Goal: Transaction & Acquisition: Purchase product/service

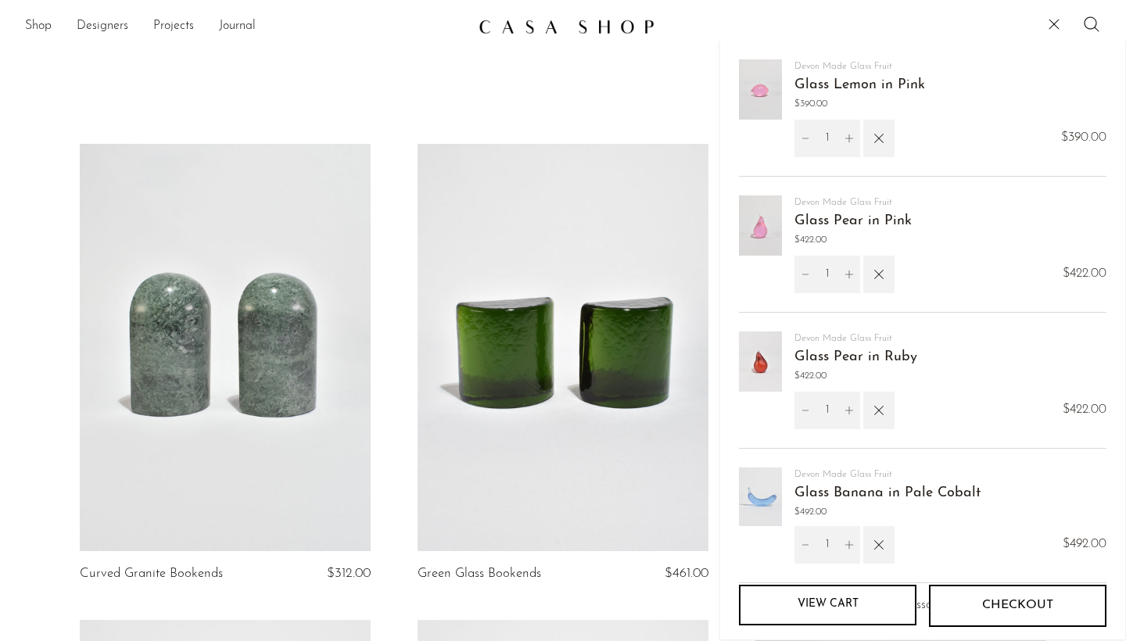
scroll to position [14, 0]
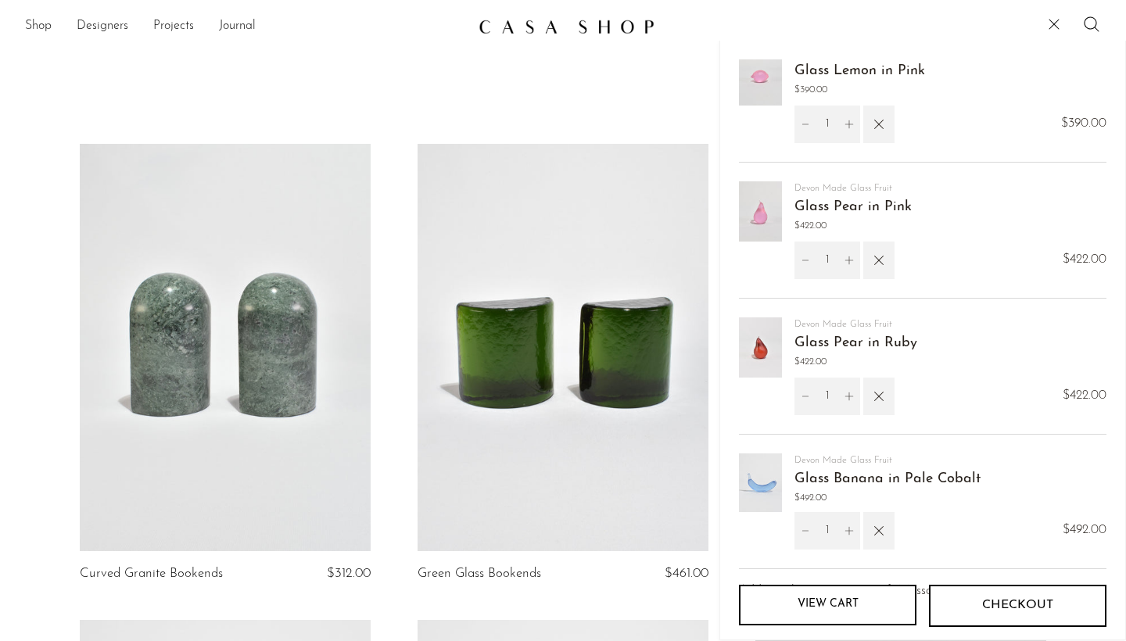
click at [584, 29] on img at bounding box center [567, 27] width 176 height 16
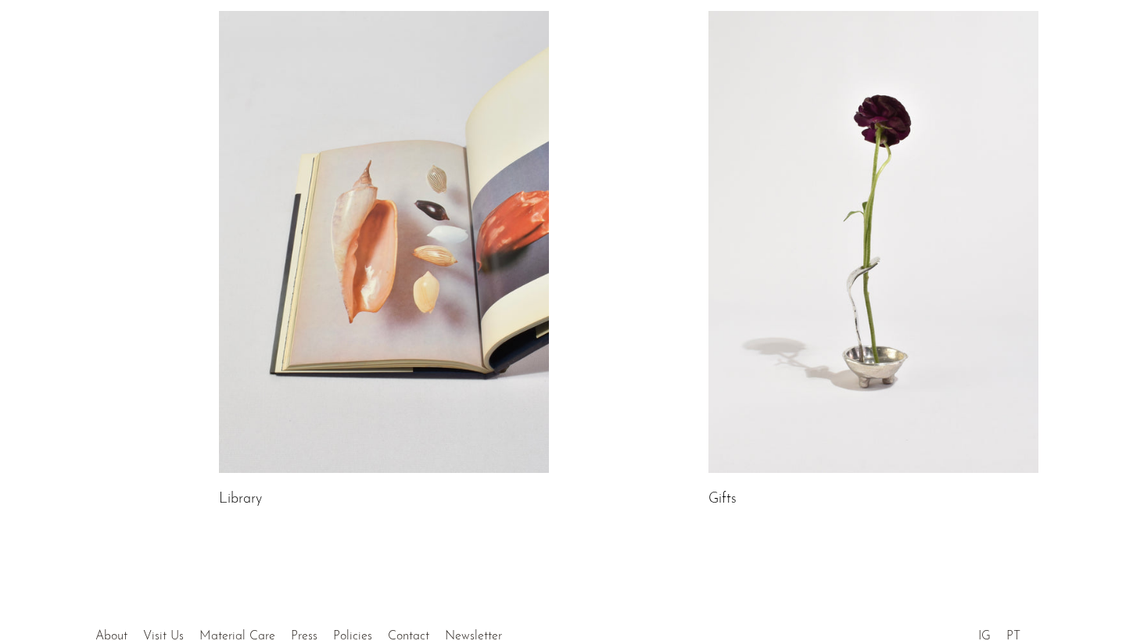
scroll to position [781, 0]
click at [466, 186] on link at bounding box center [384, 241] width 330 height 462
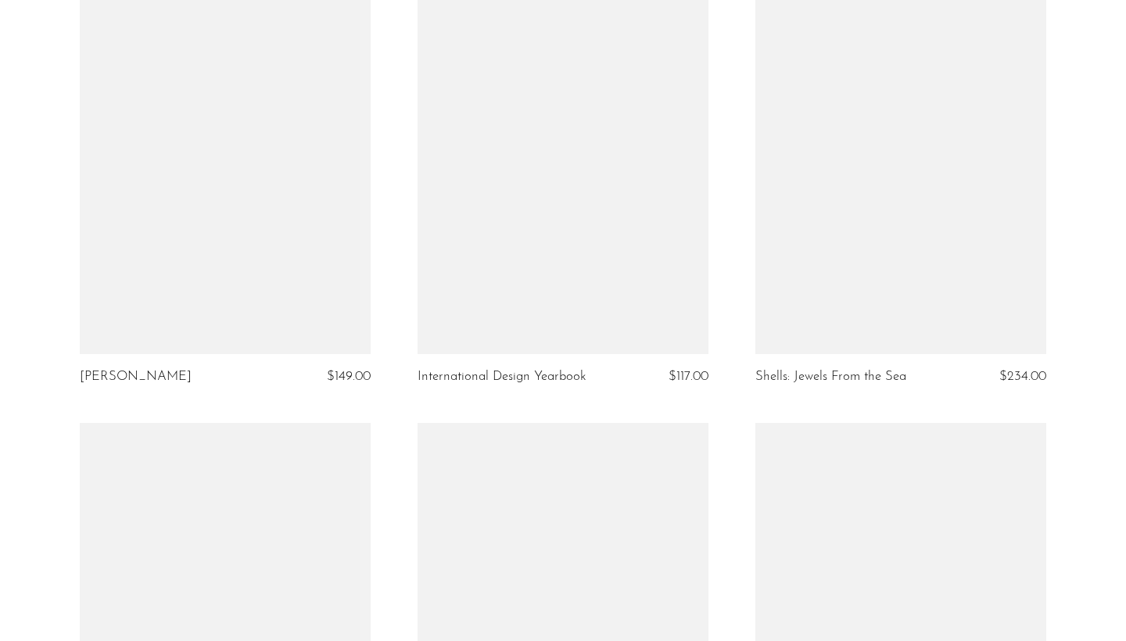
scroll to position [3592, 0]
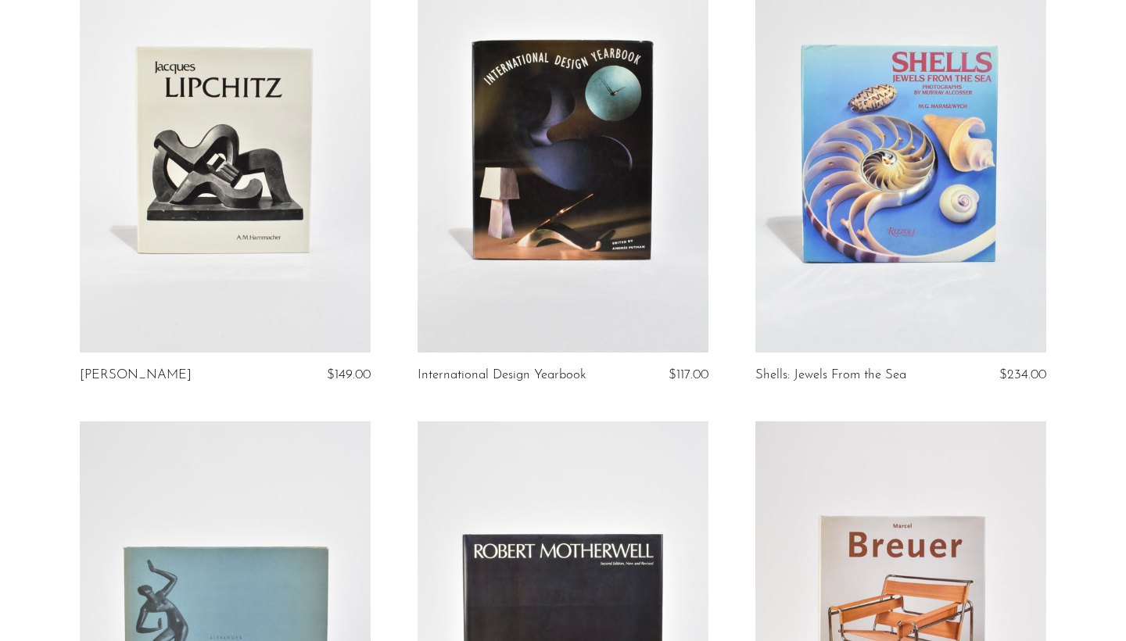
click at [936, 103] on link at bounding box center [901, 149] width 291 height 408
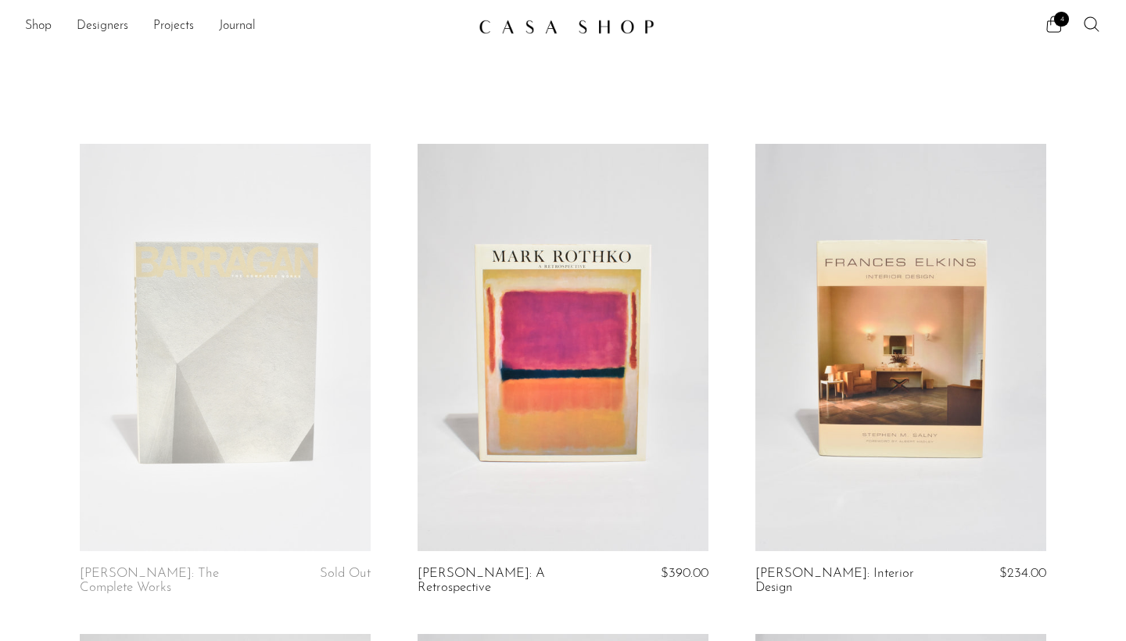
scroll to position [0, 0]
click at [90, 21] on link "Designers" at bounding box center [103, 26] width 52 height 20
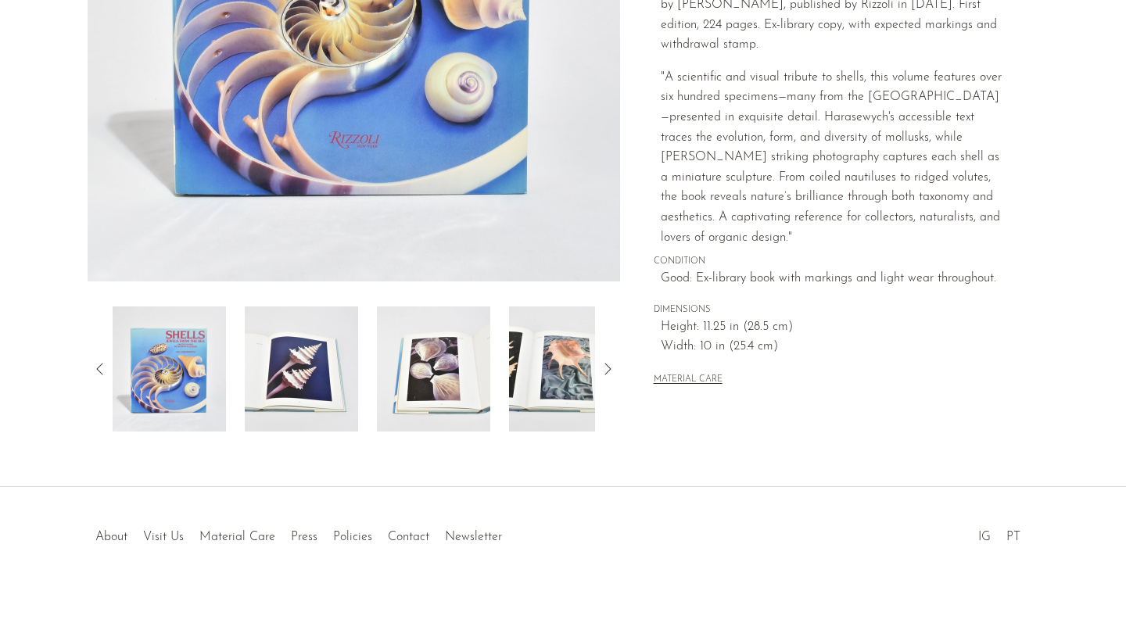
scroll to position [377, 0]
click at [332, 379] on img at bounding box center [301, 369] width 113 height 125
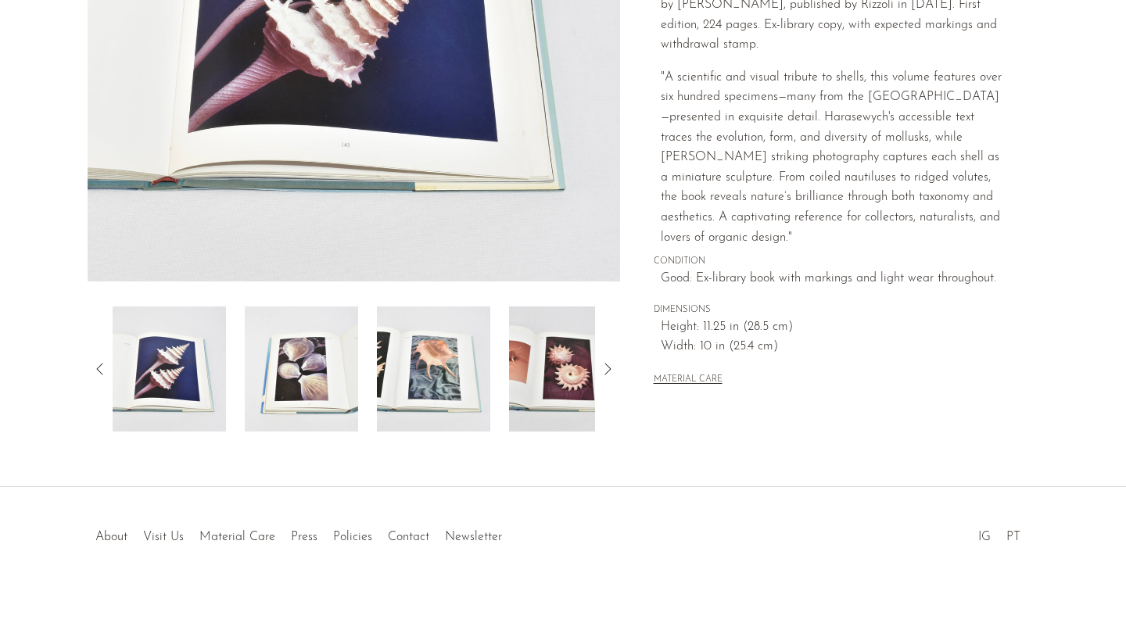
click at [393, 379] on img at bounding box center [433, 369] width 113 height 125
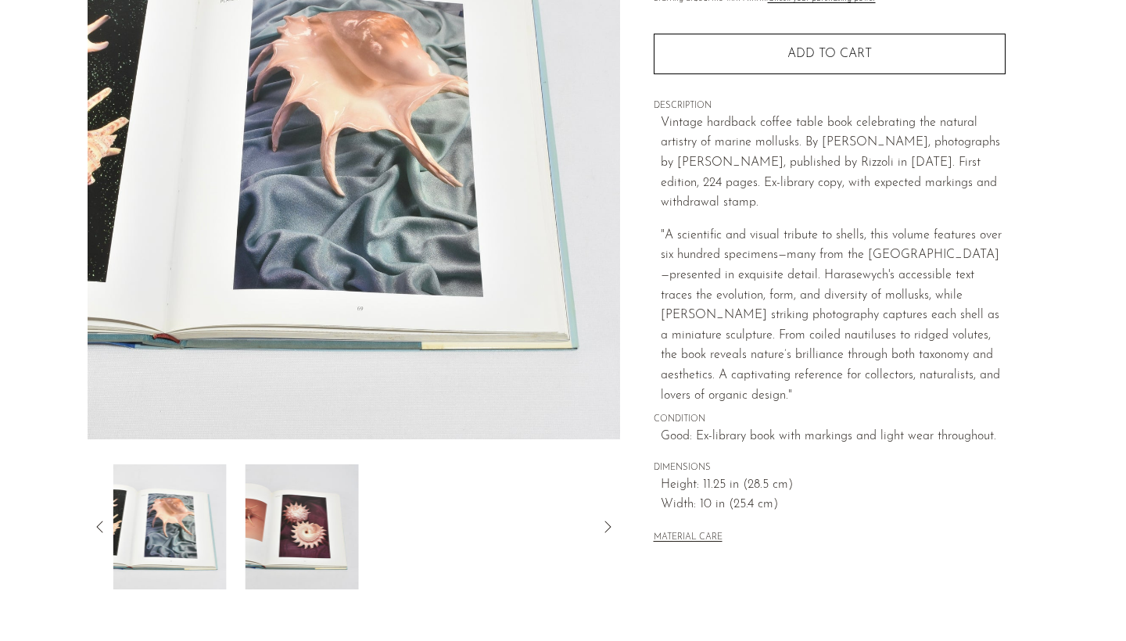
scroll to position [0, 0]
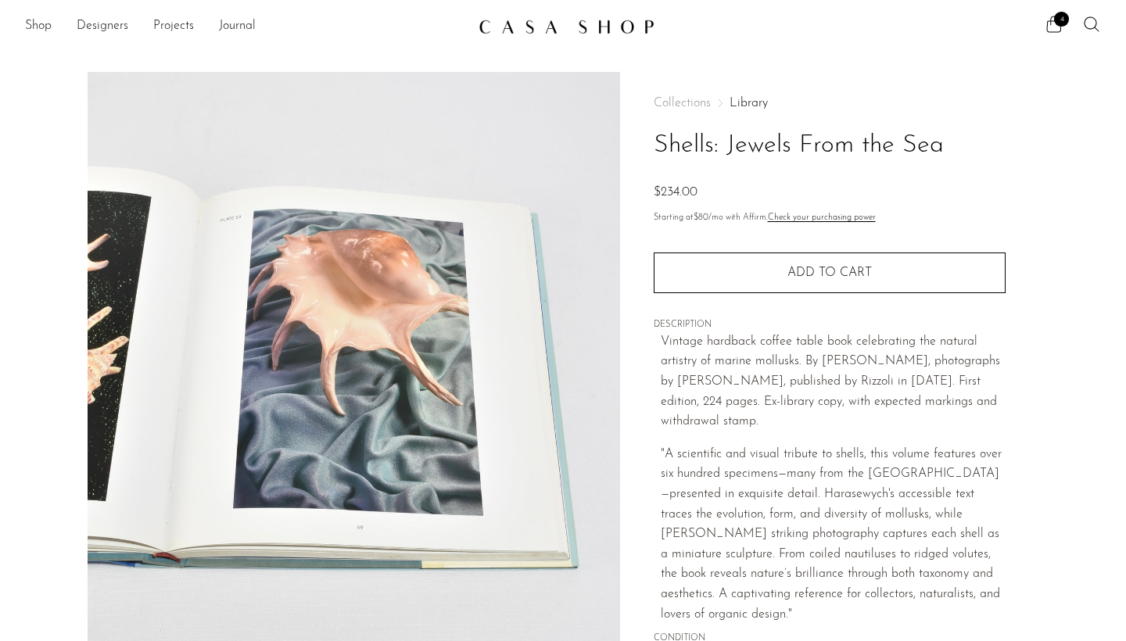
drag, startPoint x: 947, startPoint y: 151, endPoint x: 633, endPoint y: 144, distance: 314.6
click at [633, 144] on div "Collections Library Shells: Jewels From the Sea $234.00 Starting at $80 /mo wit…" at bounding box center [829, 440] width 419 height 737
copy h1 "Shells: Jewels From the Sea"
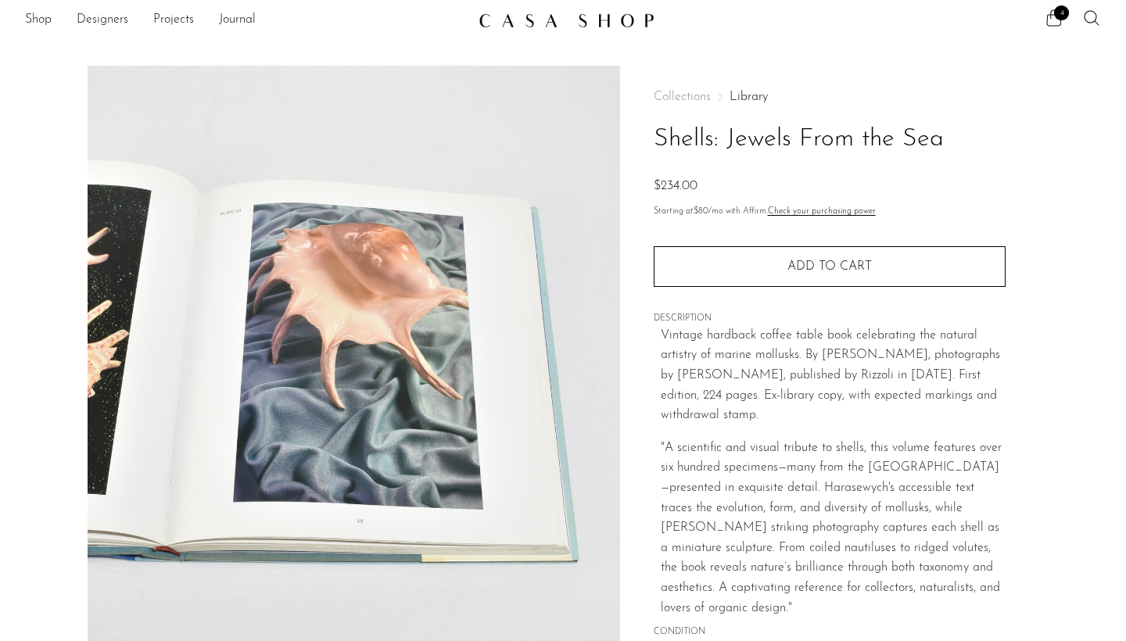
scroll to position [7, 0]
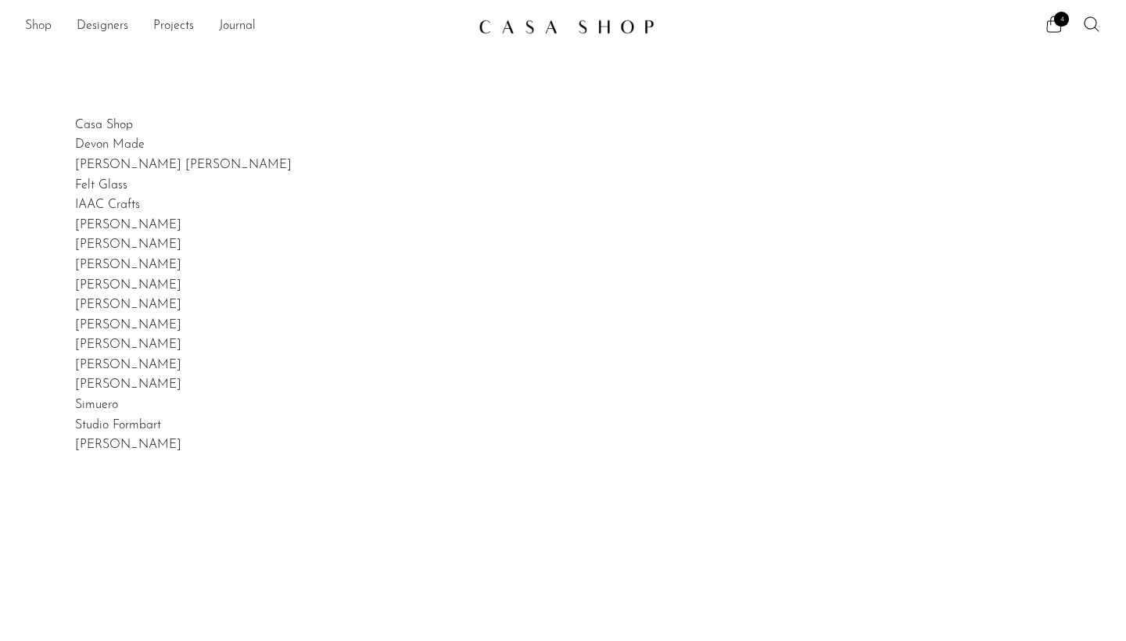
click at [43, 31] on link "Shop" at bounding box center [38, 26] width 27 height 20
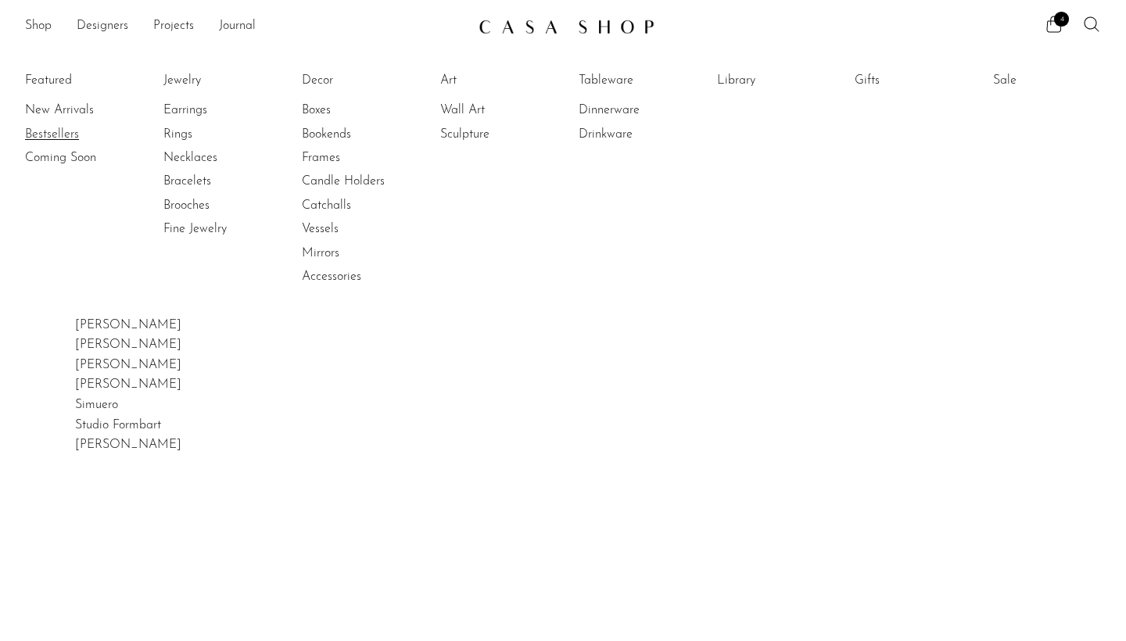
click at [50, 135] on link "Bestsellers" at bounding box center [83, 134] width 117 height 17
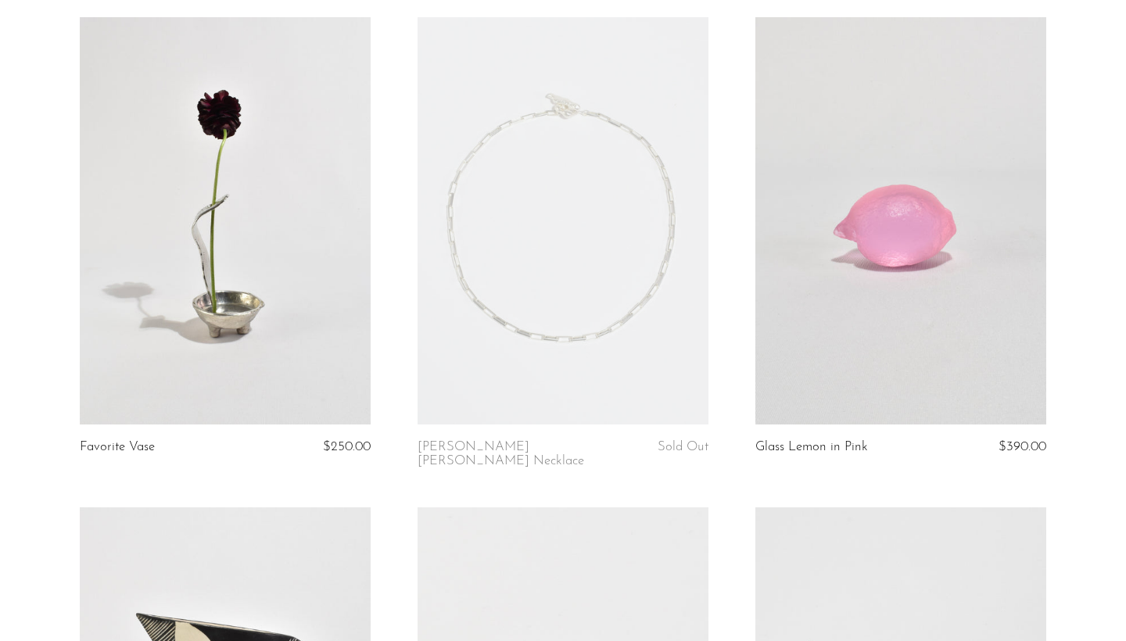
scroll to position [135, 0]
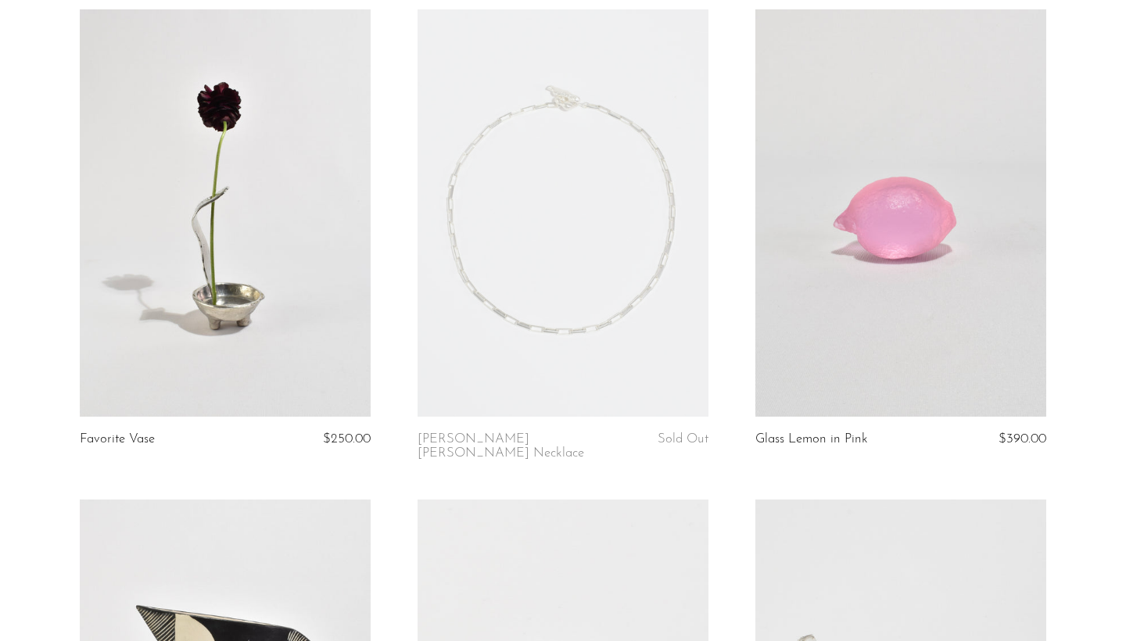
click at [222, 275] on link at bounding box center [225, 213] width 291 height 408
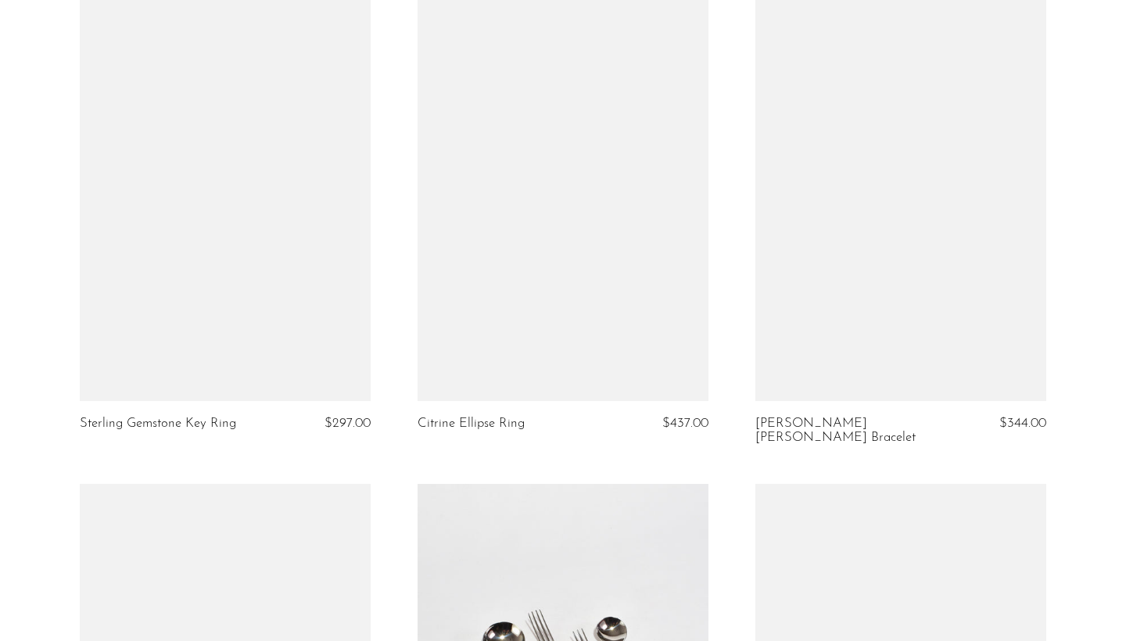
scroll to position [4009, 0]
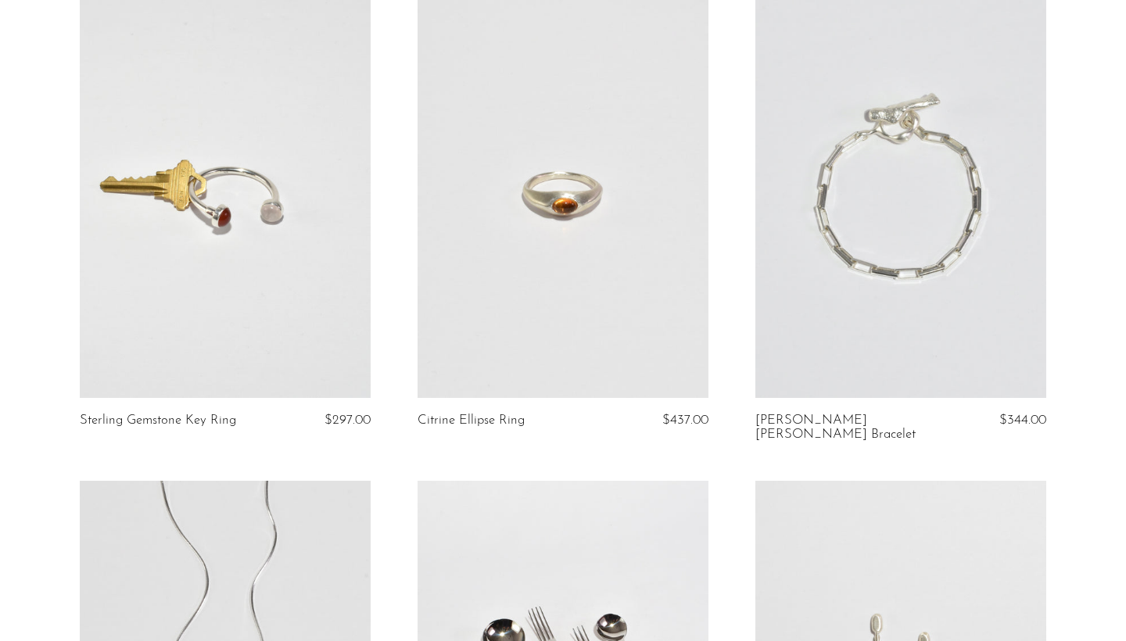
click at [296, 150] on link at bounding box center [225, 195] width 291 height 408
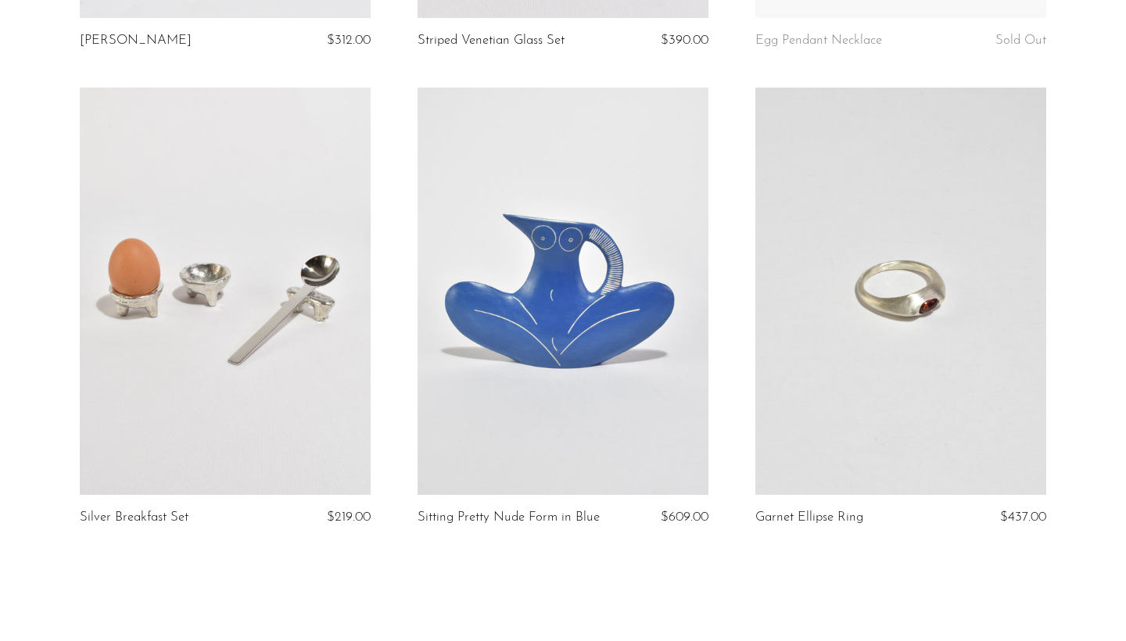
scroll to position [5359, 0]
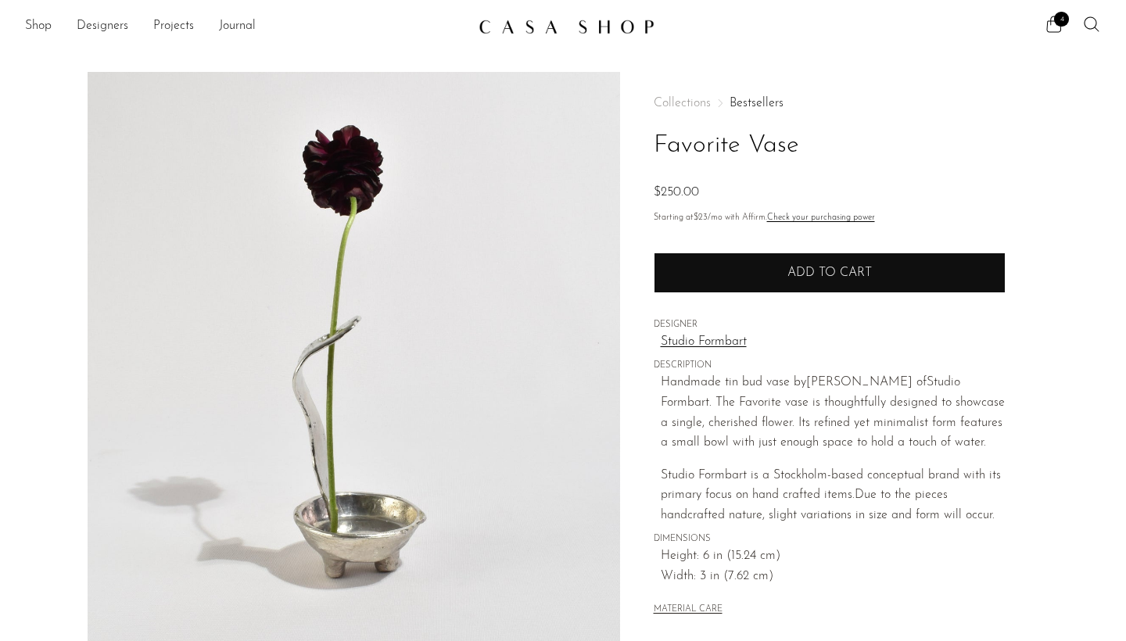
click at [806, 280] on button "Add to cart" at bounding box center [830, 273] width 352 height 41
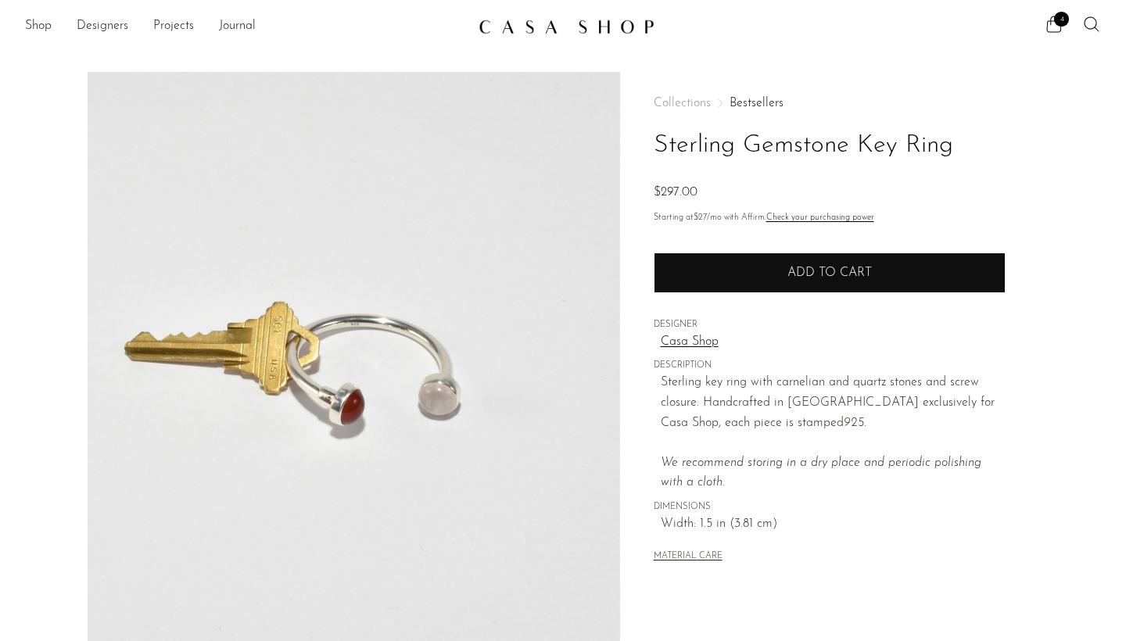
click at [762, 275] on button "Add to cart" at bounding box center [830, 273] width 352 height 41
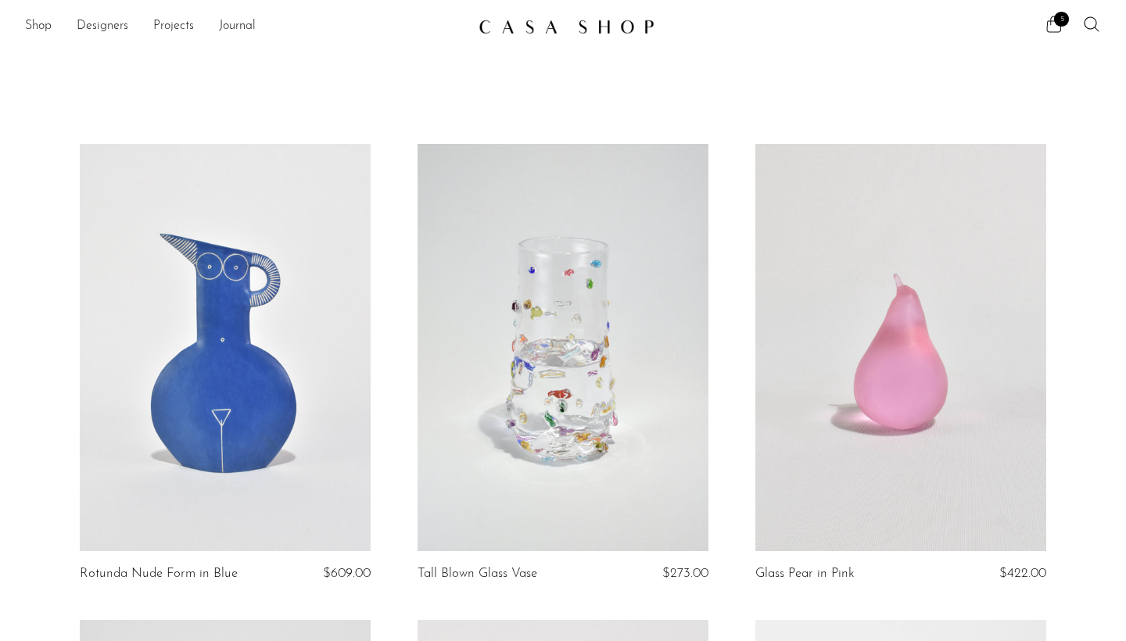
click at [1052, 30] on icon at bounding box center [1054, 24] width 19 height 19
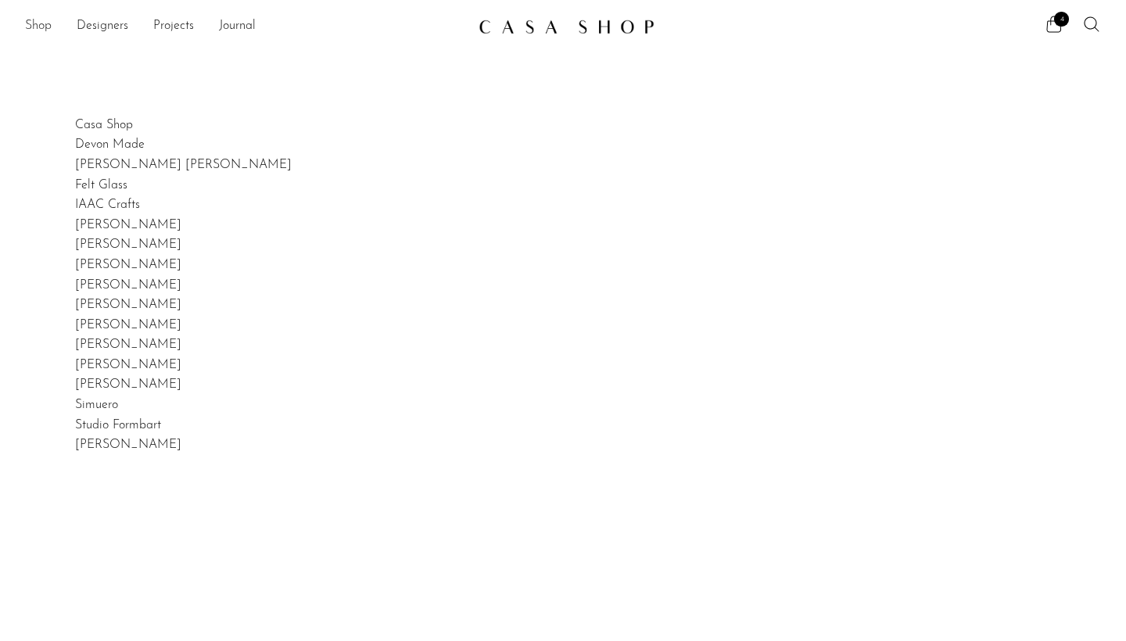
click at [41, 26] on link "Shop" at bounding box center [38, 26] width 27 height 20
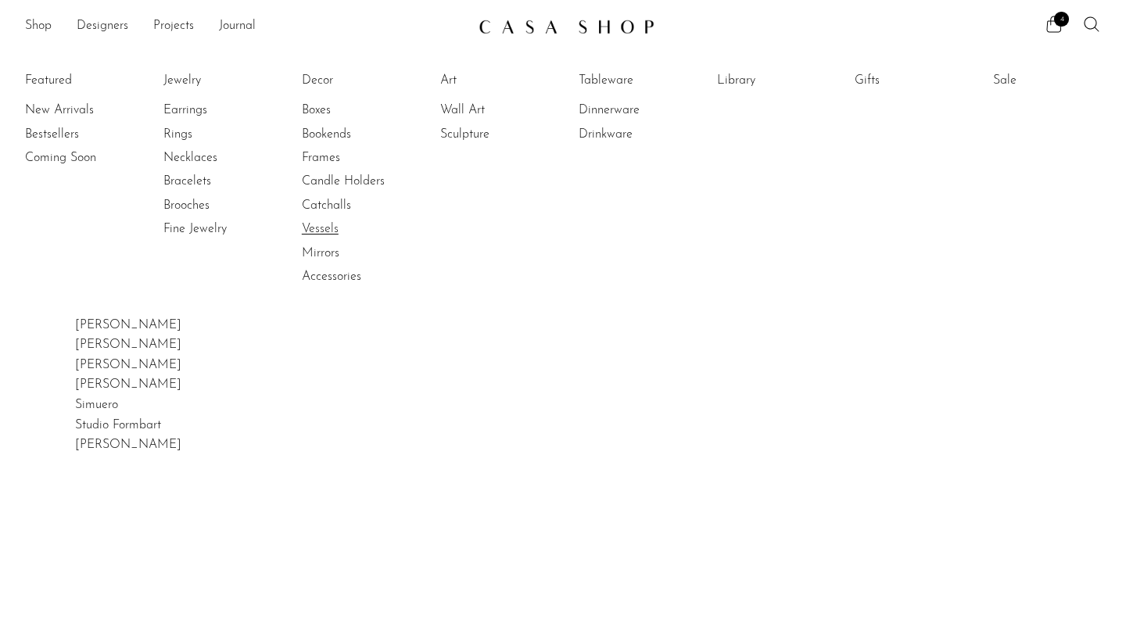
click at [314, 227] on link "Vessels" at bounding box center [360, 229] width 117 height 17
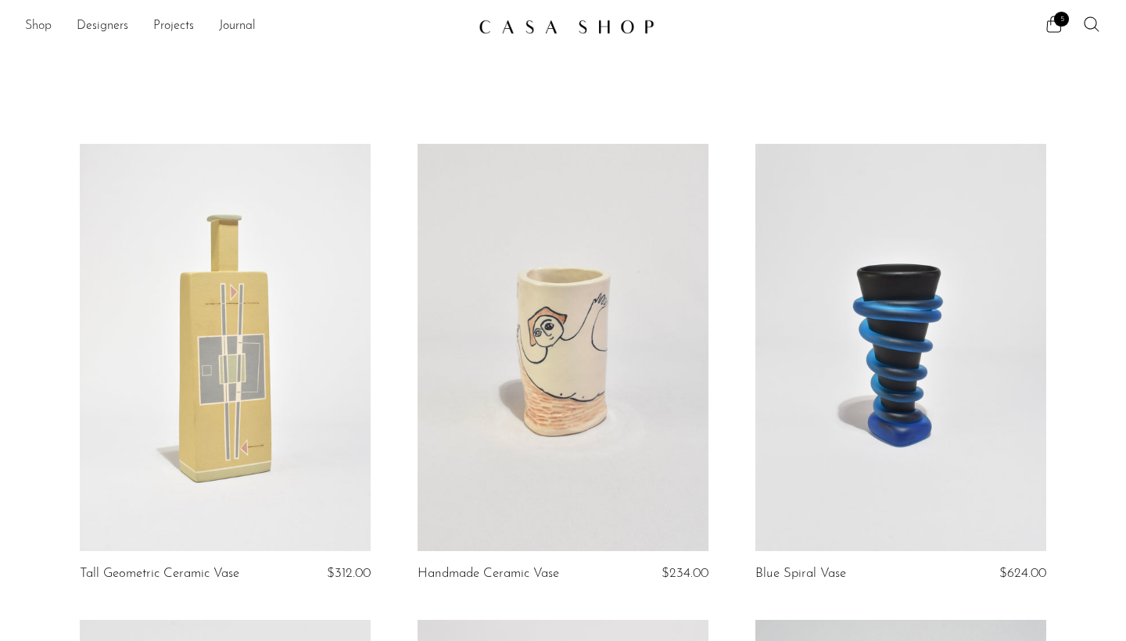
click at [44, 31] on link "Shop" at bounding box center [38, 26] width 27 height 20
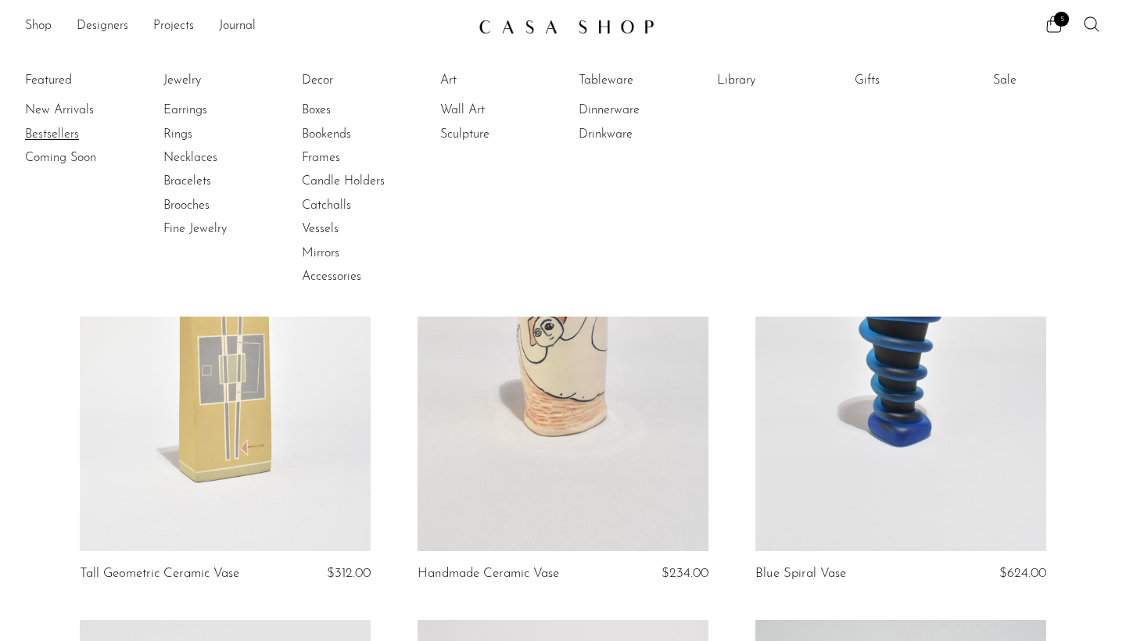
click at [54, 139] on link "Bestsellers" at bounding box center [83, 134] width 117 height 17
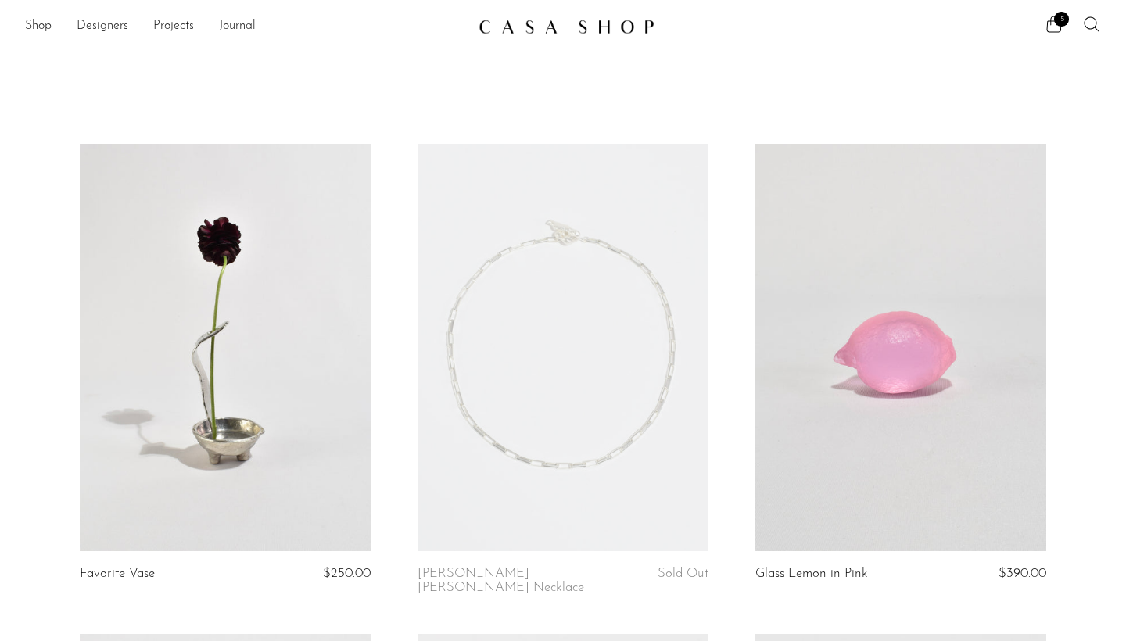
scroll to position [7, 0]
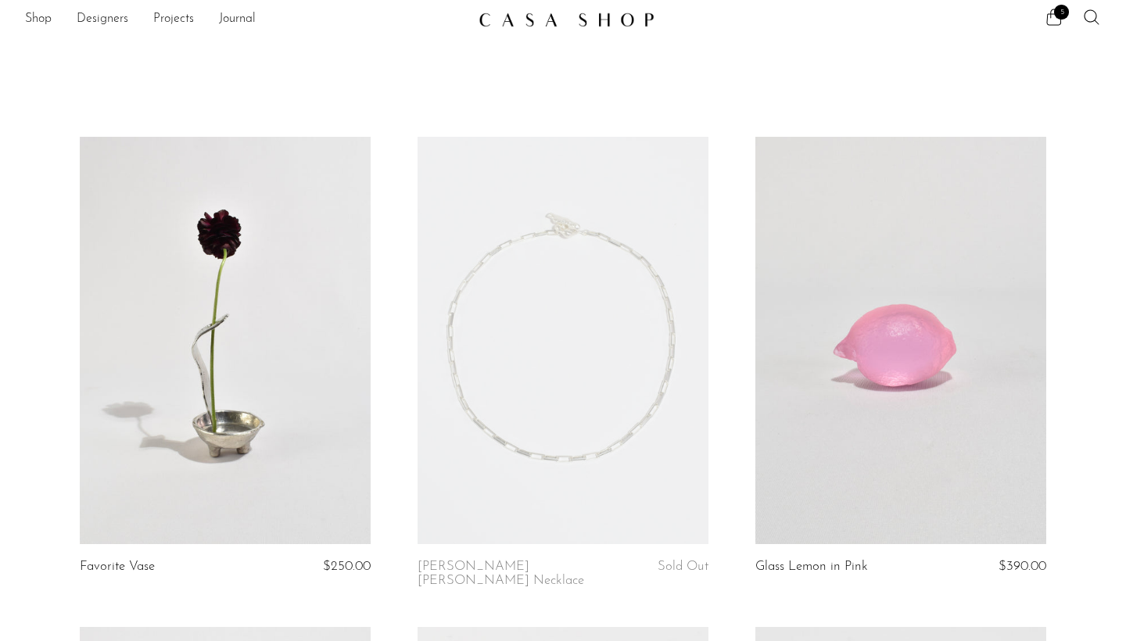
click at [289, 370] on link at bounding box center [225, 341] width 291 height 408
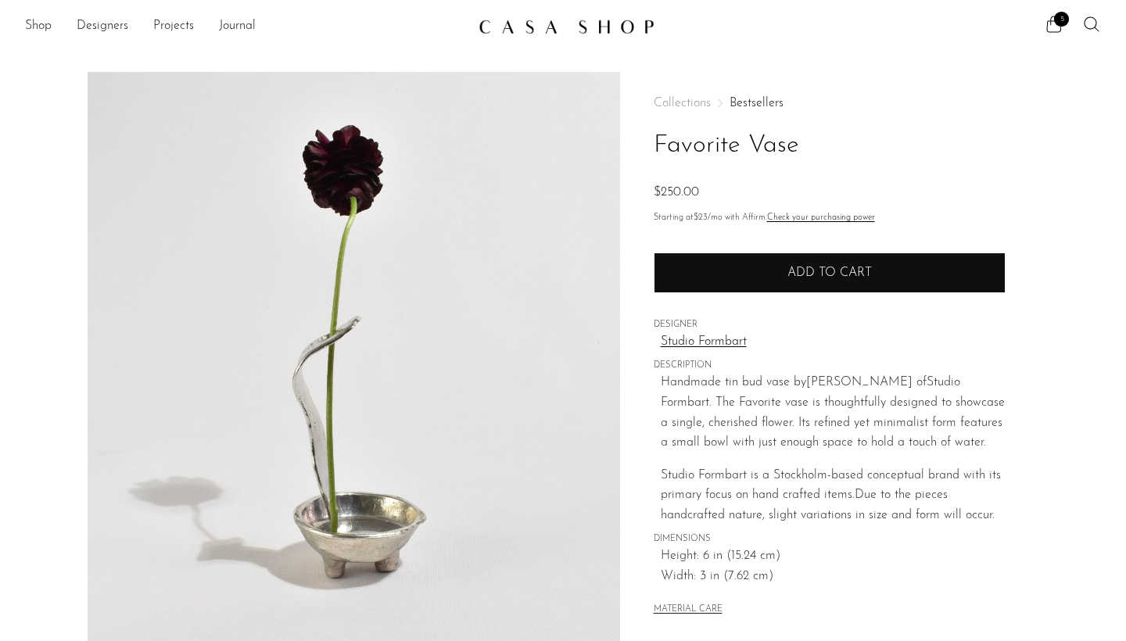
click at [846, 270] on span "Add to cart" at bounding box center [830, 273] width 84 height 13
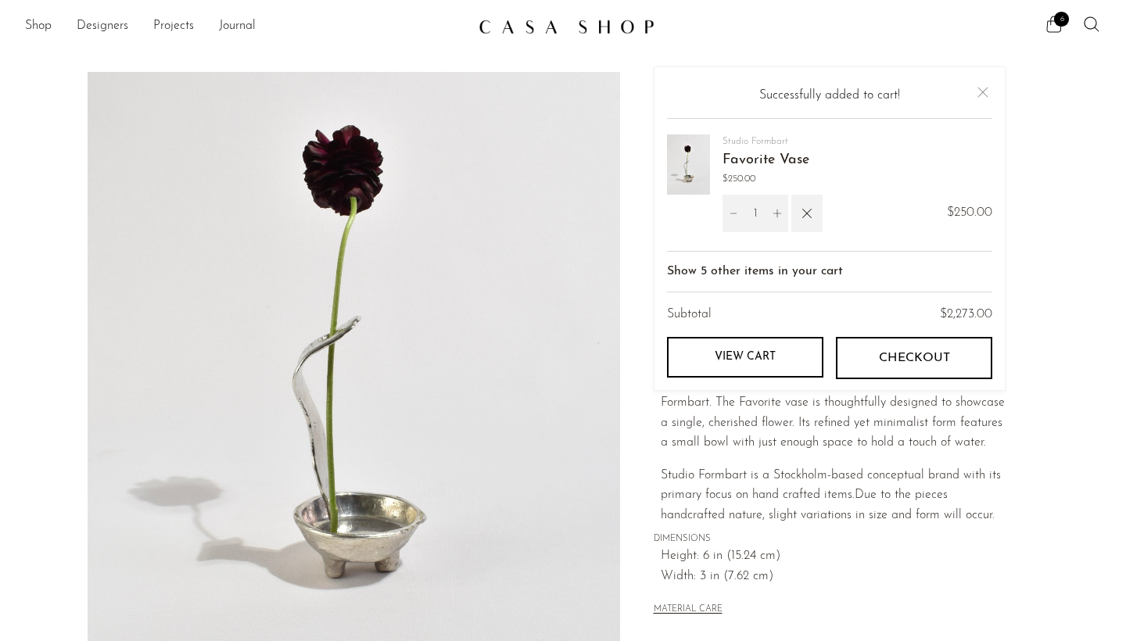
click at [1063, 24] on span "6" at bounding box center [1062, 19] width 15 height 15
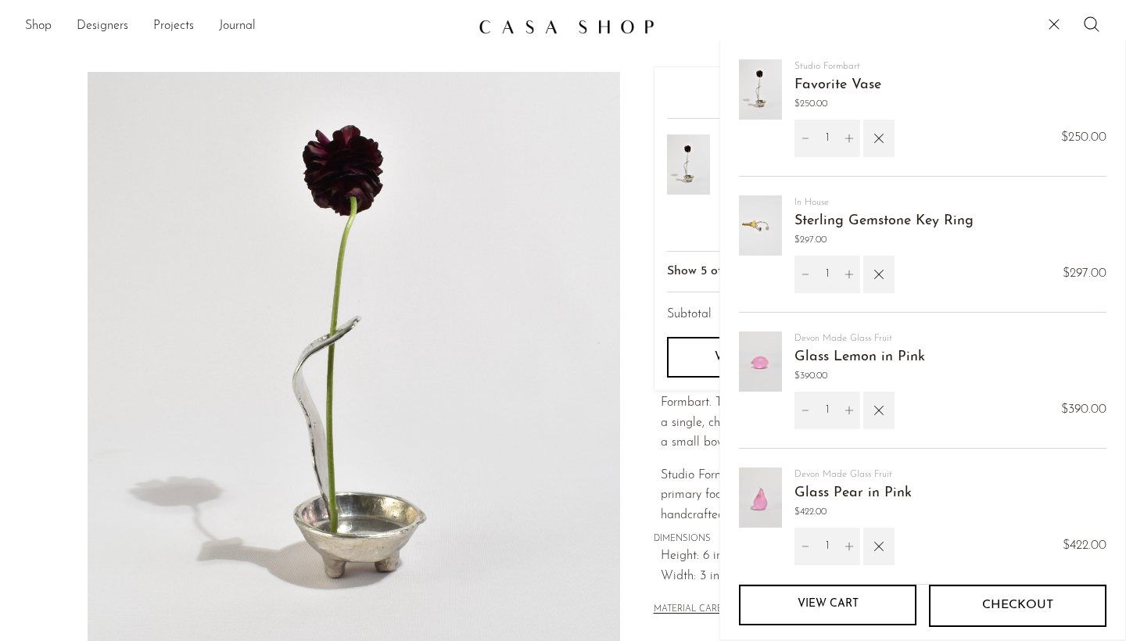
click at [451, 375] on img at bounding box center [354, 365] width 533 height 587
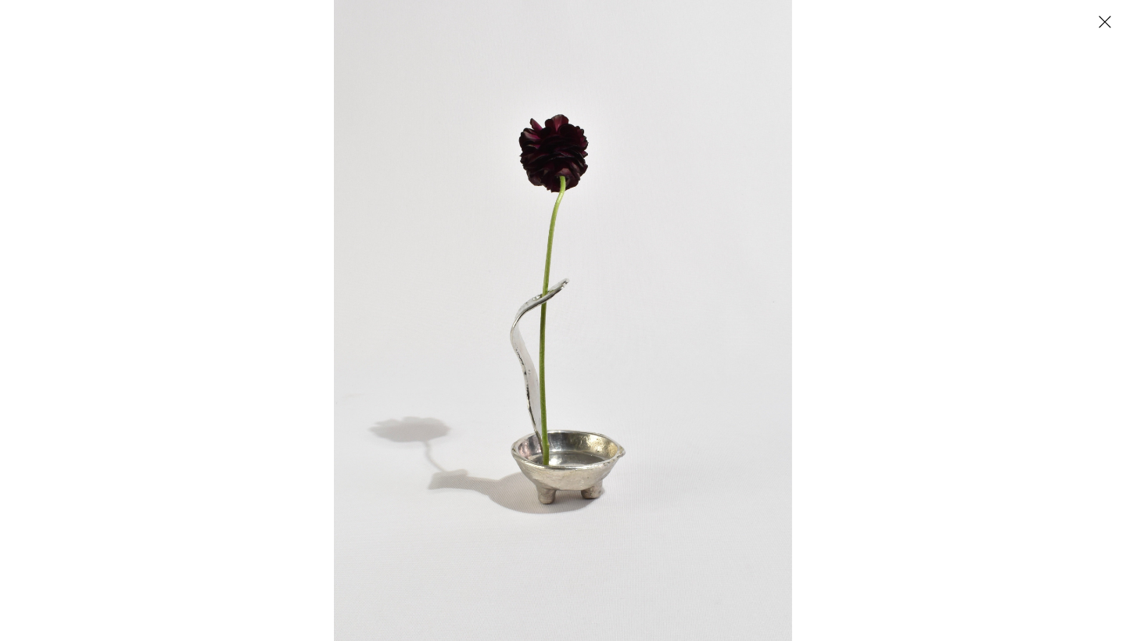
click at [1104, 29] on button "Close" at bounding box center [1104, 21] width 27 height 27
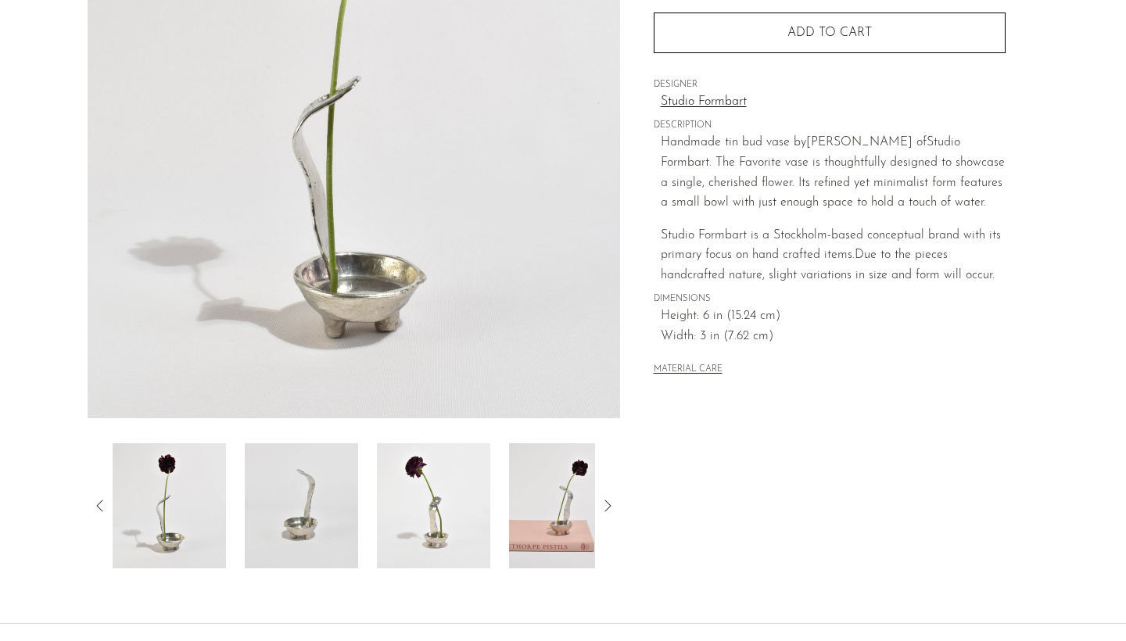
scroll to position [242, 0]
click at [539, 510] on img at bounding box center [565, 504] width 113 height 125
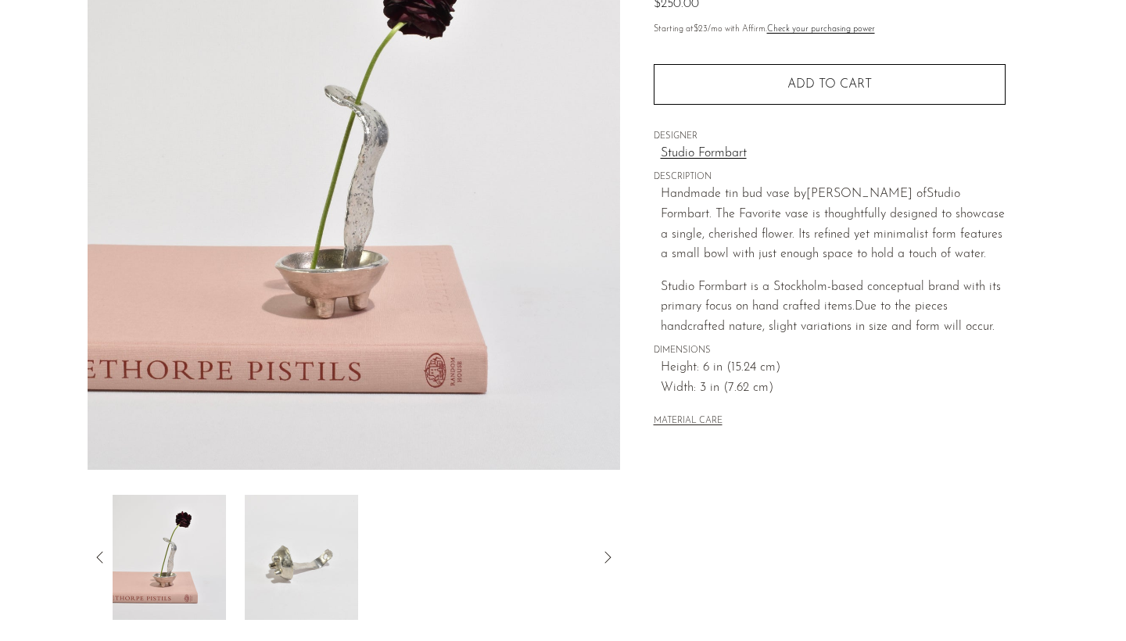
scroll to position [197, 0]
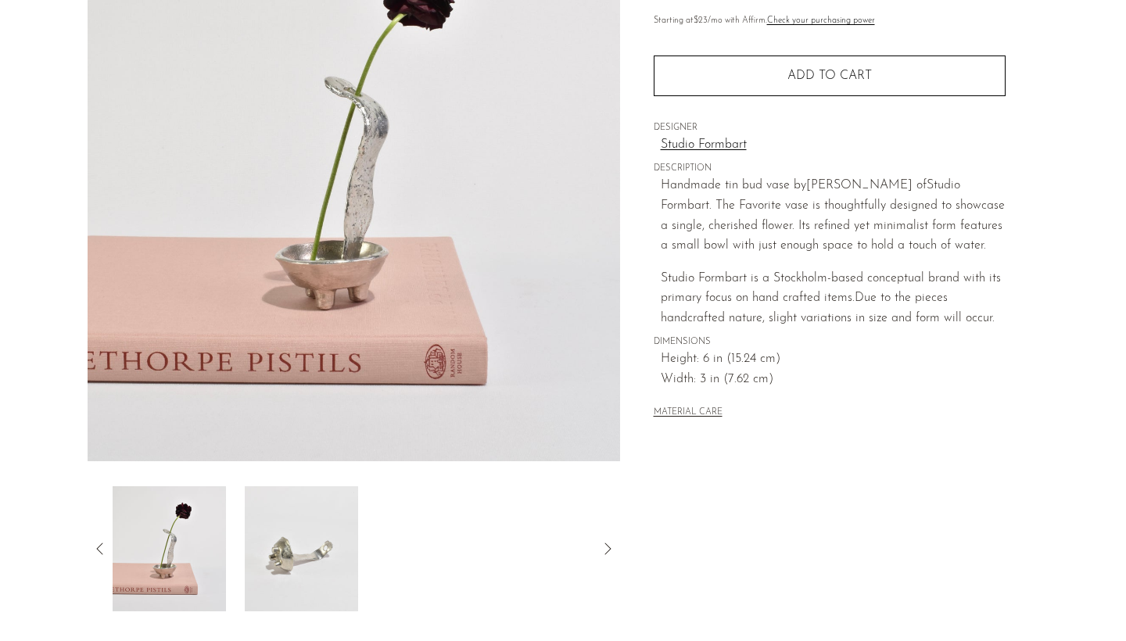
click at [293, 537] on img at bounding box center [301, 549] width 113 height 125
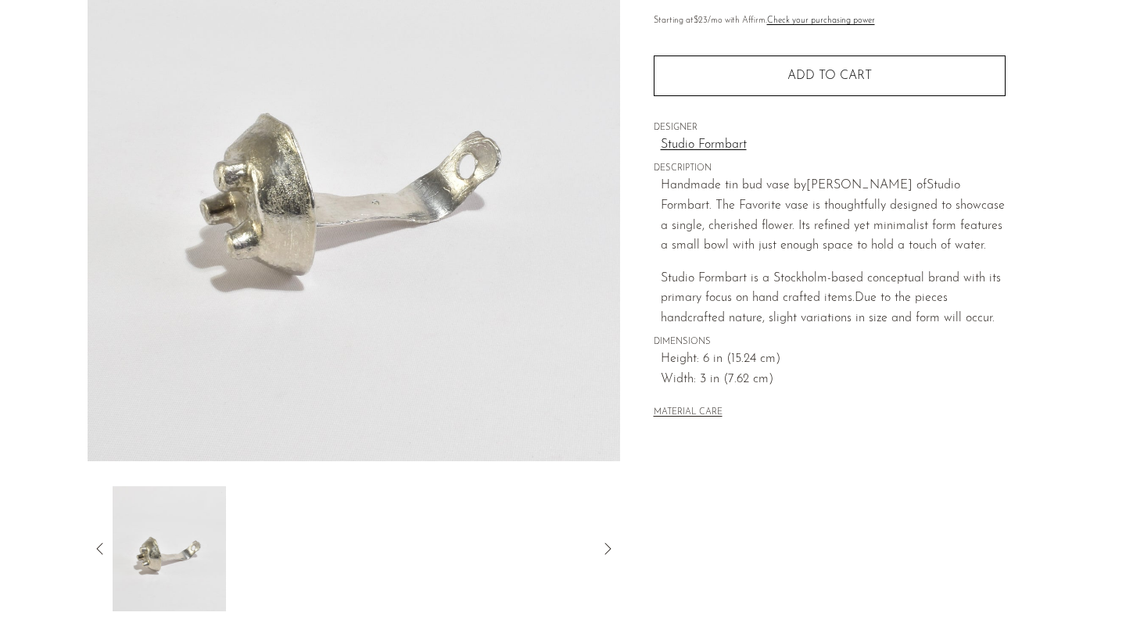
click at [154, 523] on img at bounding box center [169, 549] width 113 height 125
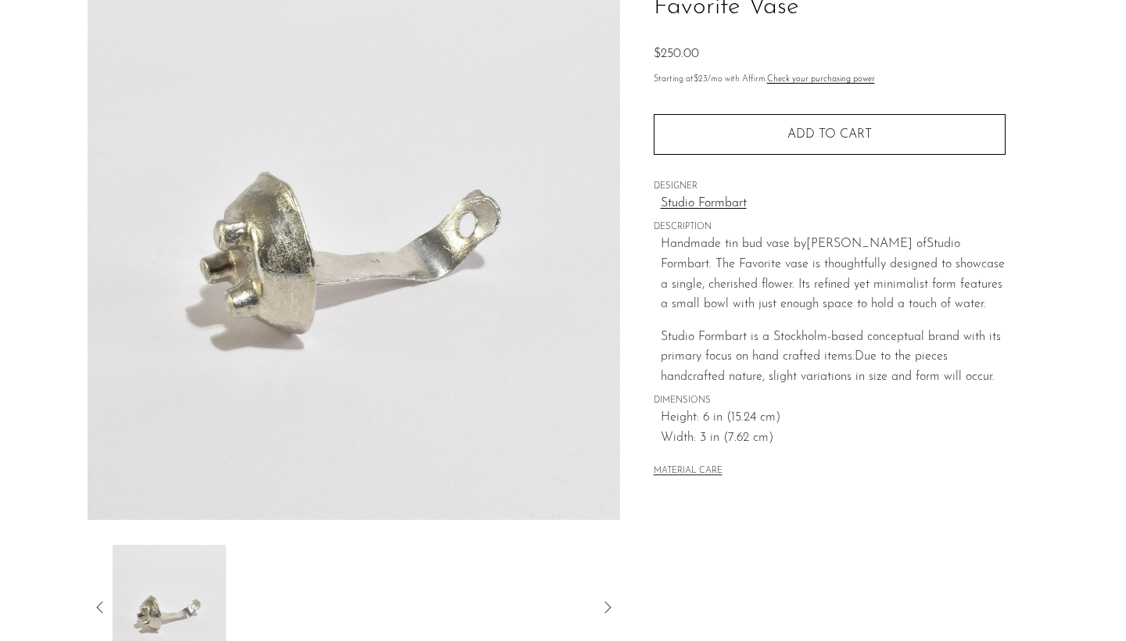
scroll to position [31, 0]
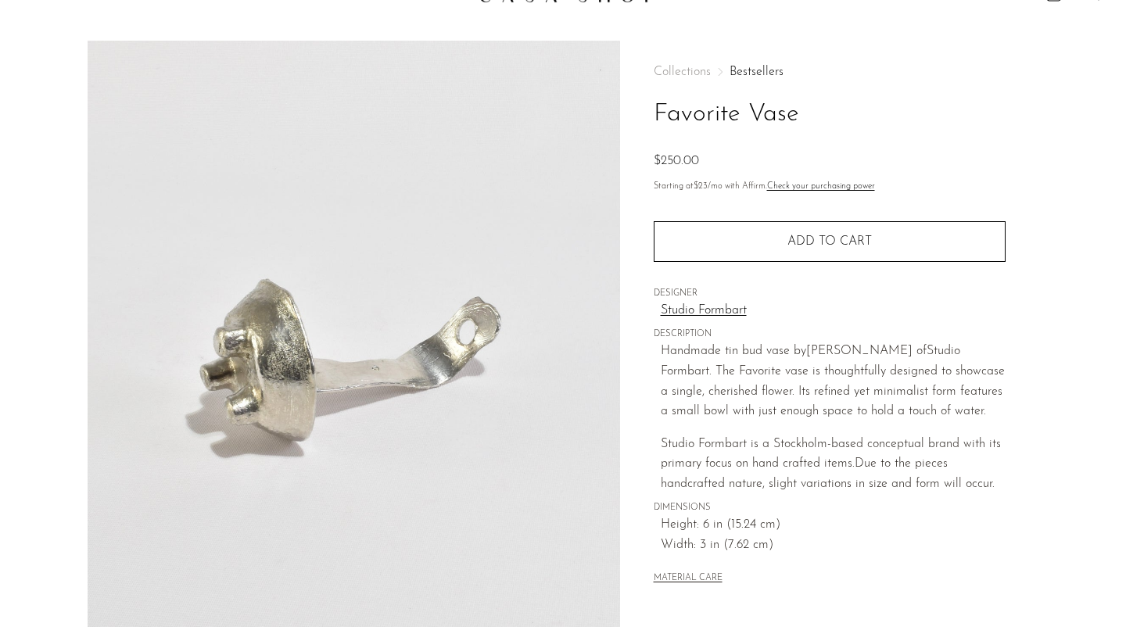
click at [695, 311] on link "Studio Formbart" at bounding box center [833, 311] width 345 height 20
